Goal: Information Seeking & Learning: Learn about a topic

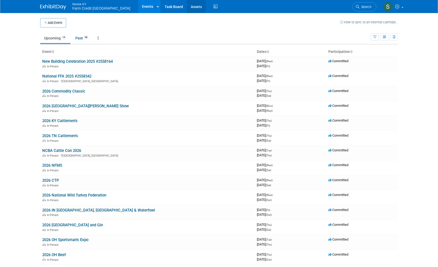
click at [187, 5] on link "Assets" at bounding box center [196, 6] width 19 height 13
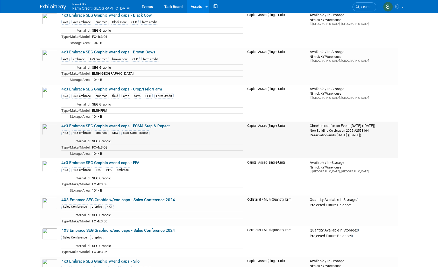
scroll to position [492, 0]
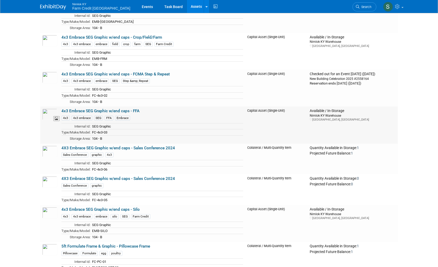
click at [49, 119] on img at bounding box center [49, 113] width 15 height 11
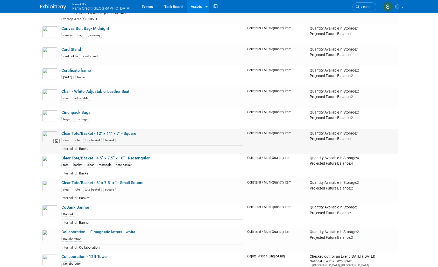
scroll to position [1605, 0]
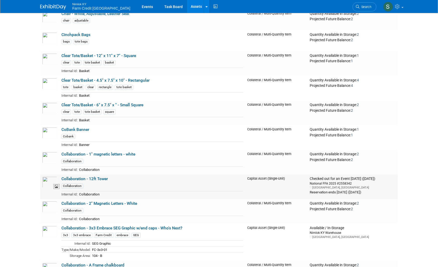
click at [48, 185] on img at bounding box center [49, 181] width 15 height 11
click at [48, 208] on img at bounding box center [49, 206] width 15 height 11
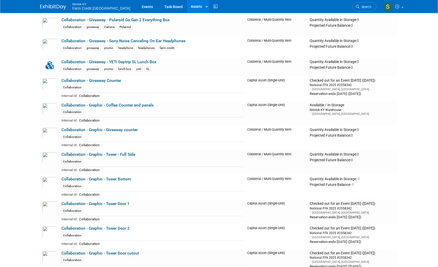
scroll to position [2641, 0]
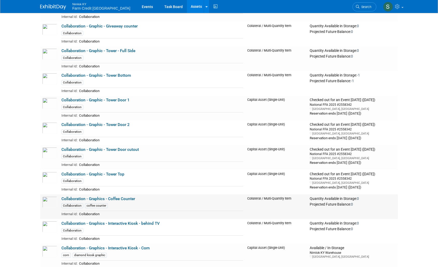
click at [199, 202] on td "Collaboration - Graphics - Coffee Counter Collaboration coffee counter Internal…" at bounding box center [152, 206] width 186 height 25
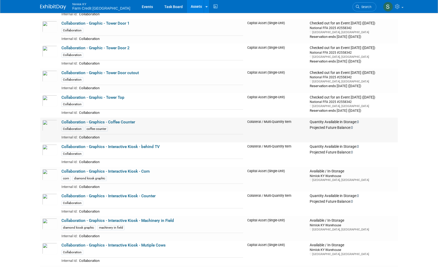
scroll to position [2770, 0]
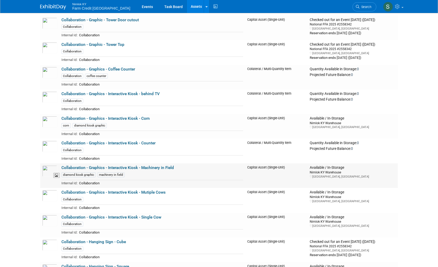
click at [51, 177] on img at bounding box center [49, 170] width 15 height 11
click at [47, 201] on img at bounding box center [49, 195] width 15 height 11
click at [49, 226] on img at bounding box center [49, 220] width 15 height 11
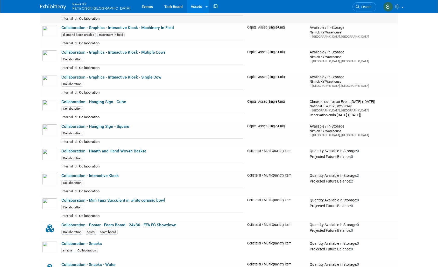
scroll to position [2926, 0]
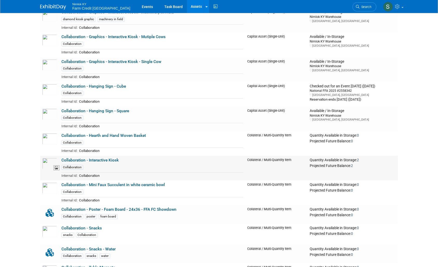
click at [49, 169] on img at bounding box center [49, 163] width 15 height 11
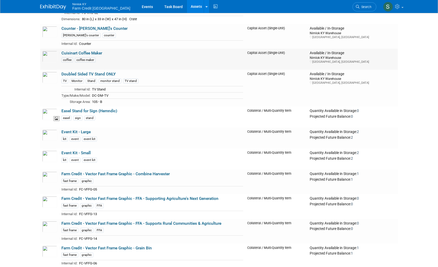
scroll to position [3444, 0]
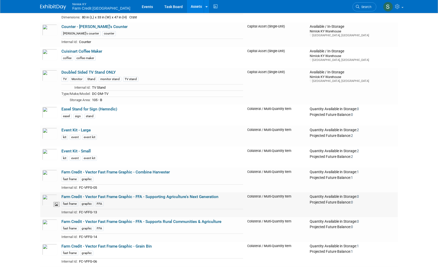
click at [48, 206] on img at bounding box center [49, 199] width 15 height 11
click at [46, 225] on img at bounding box center [49, 224] width 15 height 11
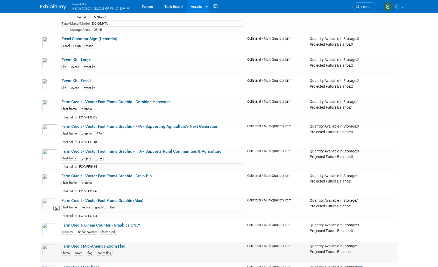
scroll to position [3521, 0]
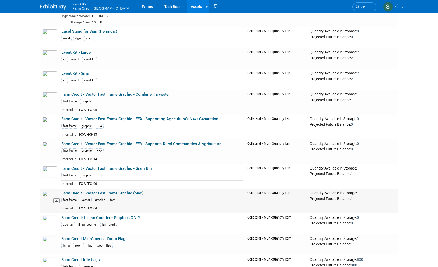
click at [48, 202] on img at bounding box center [49, 196] width 15 height 11
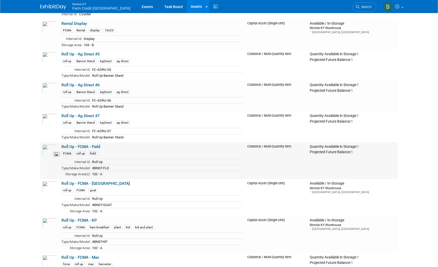
scroll to position [6836, 0]
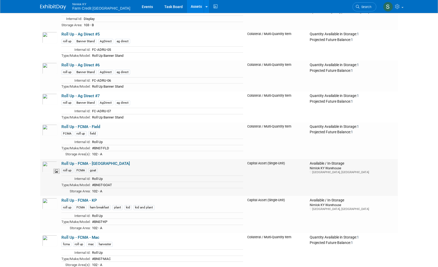
click at [50, 172] on img at bounding box center [49, 166] width 15 height 11
click at [45, 209] on img at bounding box center [49, 203] width 15 height 11
click at [48, 246] on img at bounding box center [49, 240] width 15 height 11
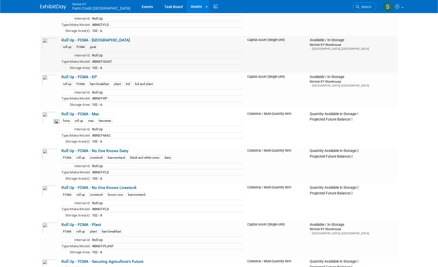
scroll to position [6965, 0]
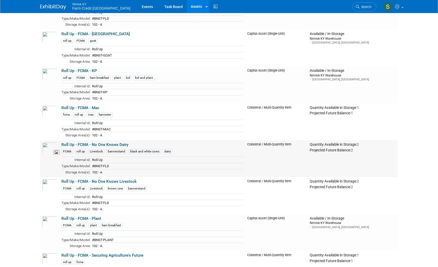
click at [49, 154] on img at bounding box center [49, 147] width 15 height 11
click at [49, 189] on img at bounding box center [49, 184] width 15 height 11
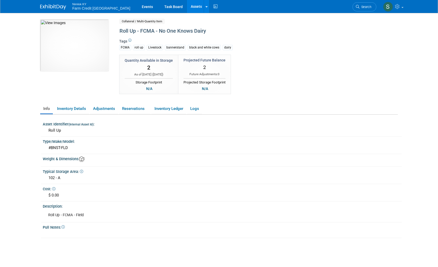
click at [195, 205] on div "Description:" at bounding box center [222, 205] width 359 height 6
